Goal: Task Accomplishment & Management: Use online tool/utility

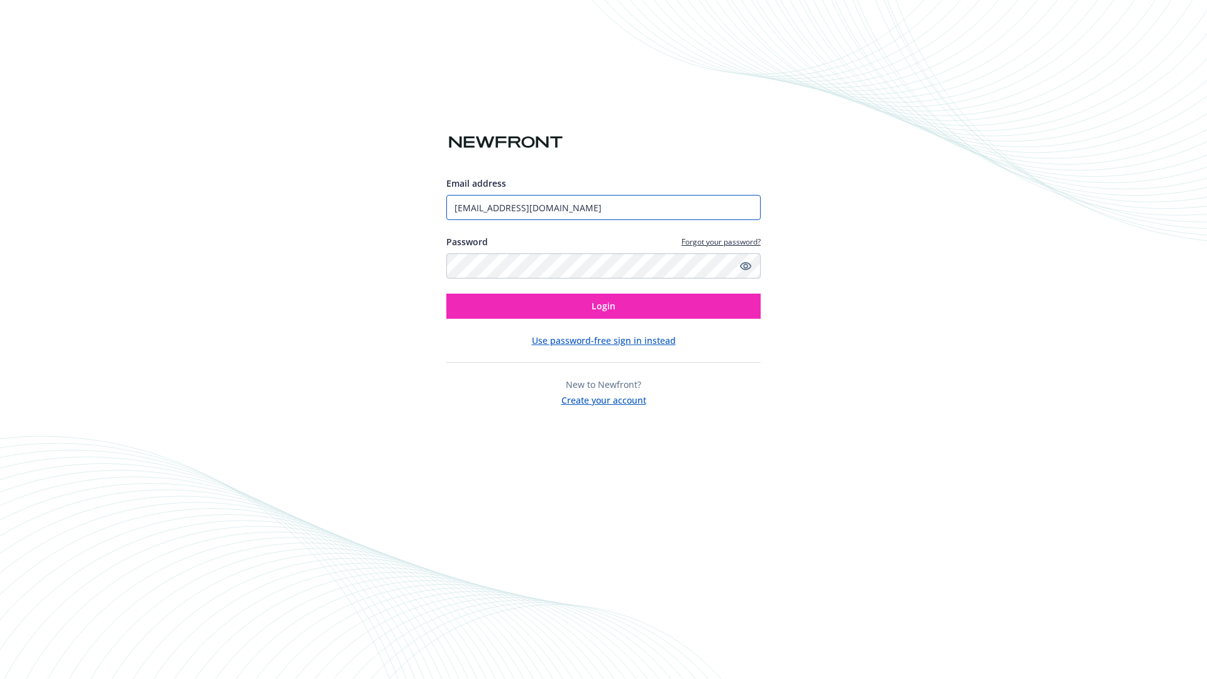
type input "[EMAIL_ADDRESS][DOMAIN_NAME]"
click at [603, 306] on span "Login" at bounding box center [603, 306] width 24 height 12
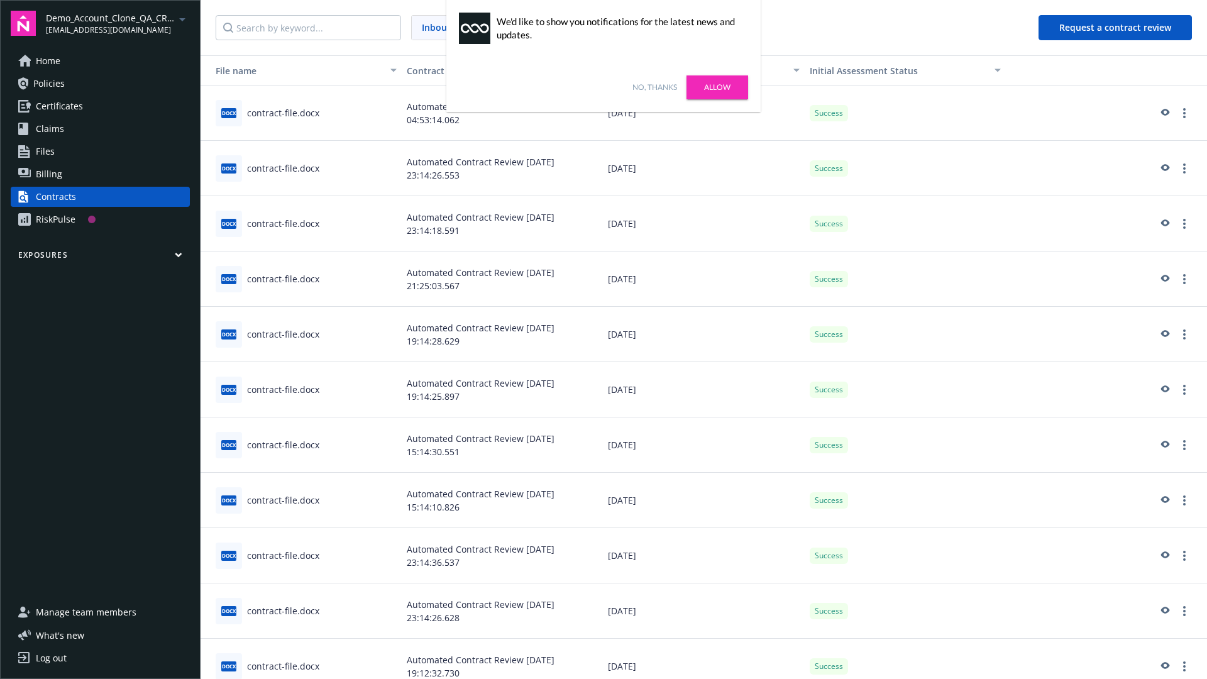
click at [654, 87] on link "No, thanks" at bounding box center [654, 87] width 45 height 11
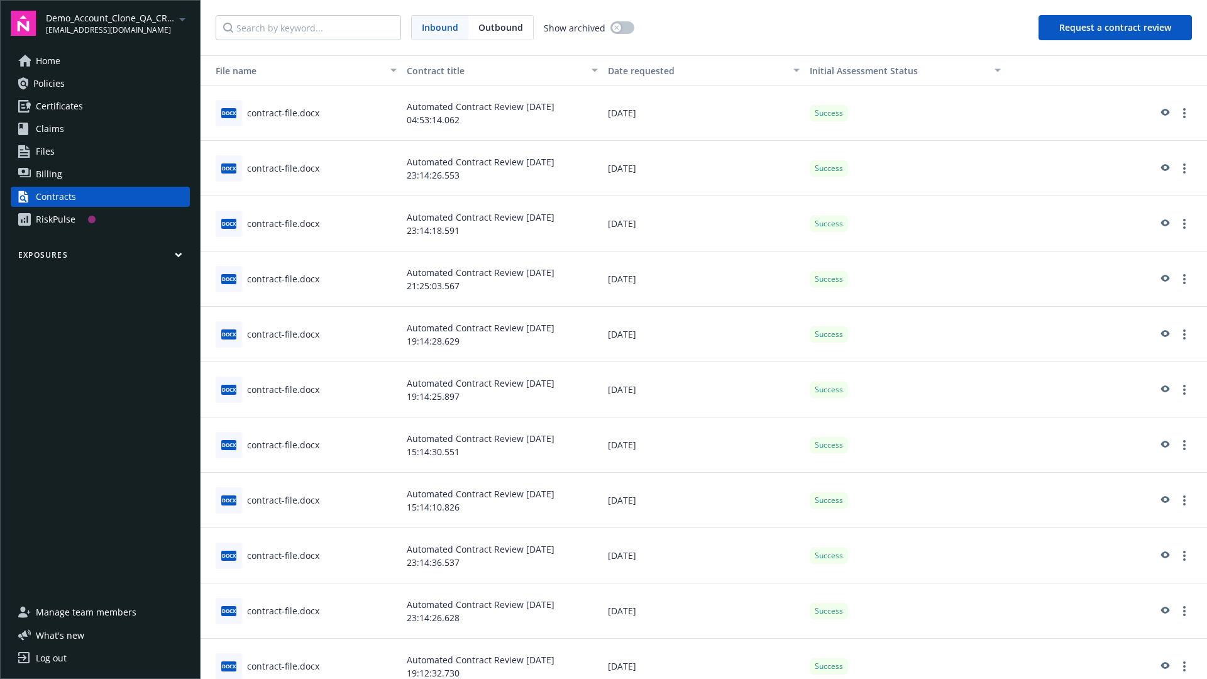
click at [1116, 28] on button "Request a contract review" at bounding box center [1114, 27] width 153 height 25
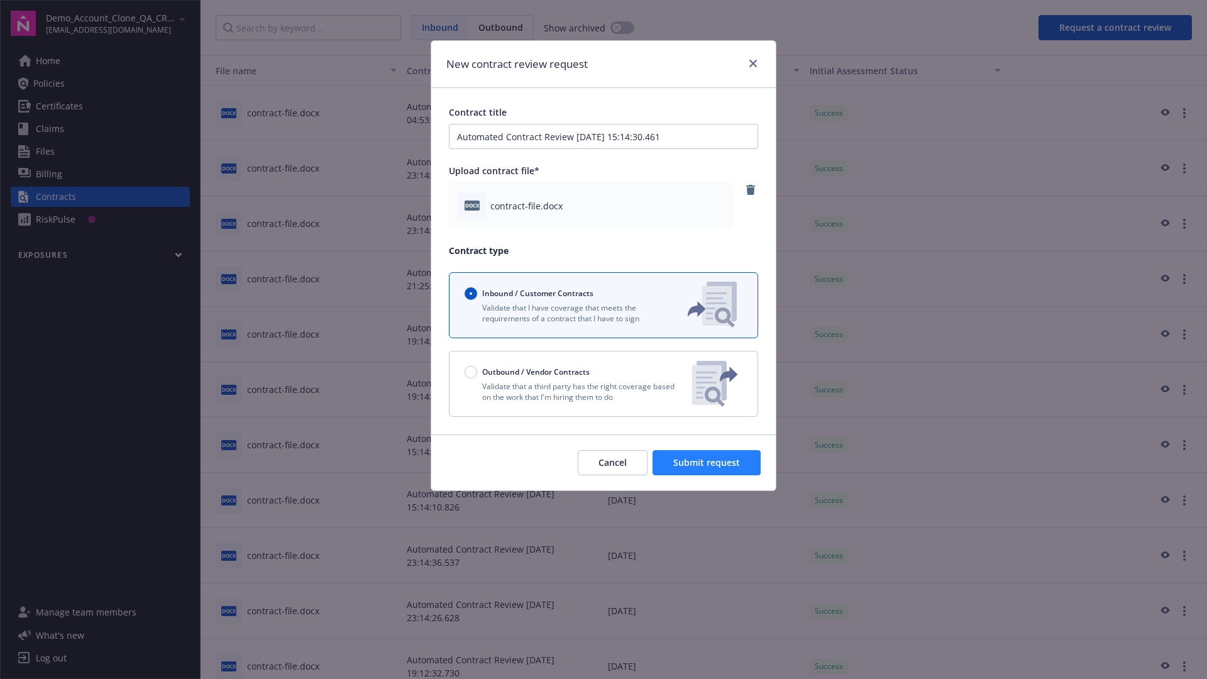
type input "Automated Contract Review [DATE] 15:14:30.461"
click at [707, 463] on span "Submit request" at bounding box center [706, 462] width 67 height 12
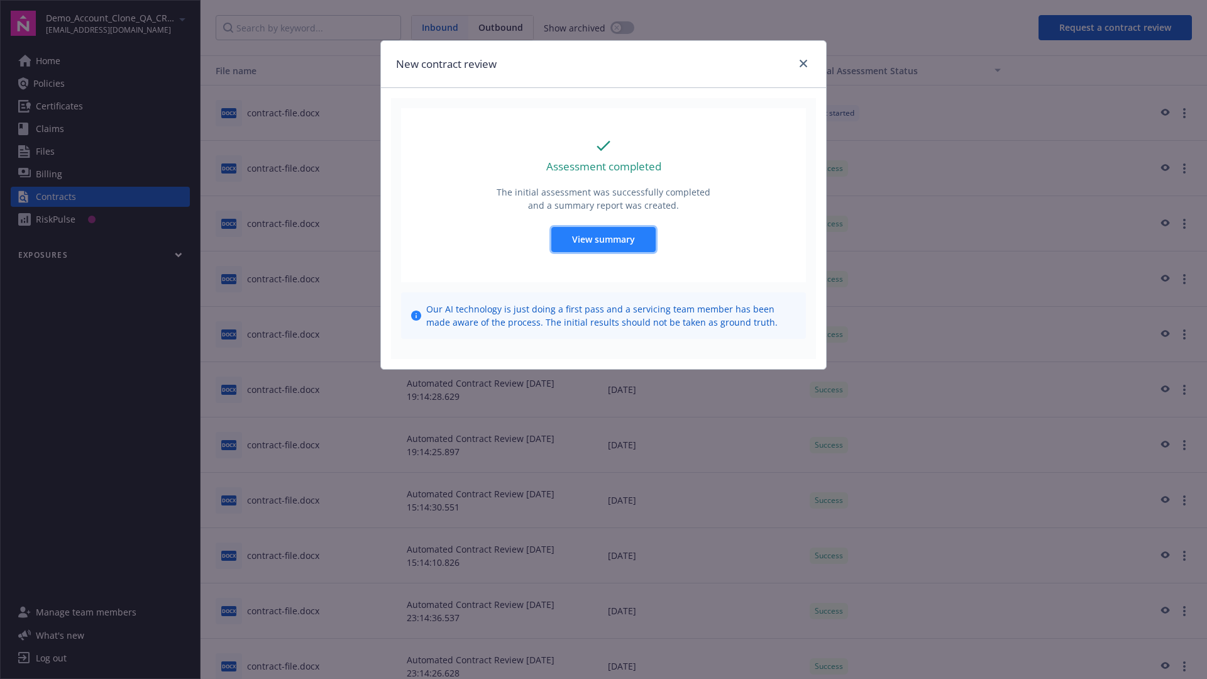
click at [603, 239] on span "View summary" at bounding box center [603, 239] width 63 height 12
